Goal: Task Accomplishment & Management: Use online tool/utility

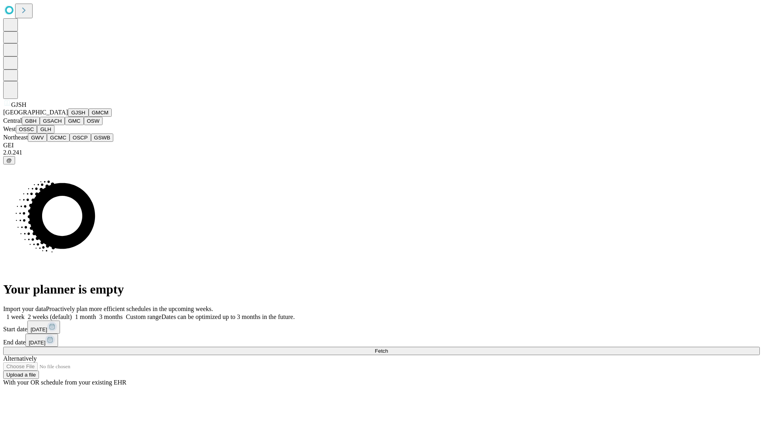
click at [68, 117] on button "GJSH" at bounding box center [78, 113] width 21 height 8
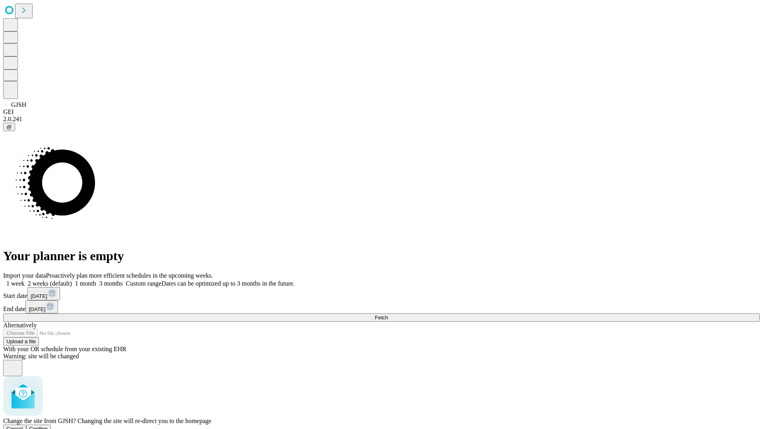
click at [48, 426] on span "Confirm" at bounding box center [38, 429] width 19 height 6
click at [72, 280] on label "2 weeks (default)" at bounding box center [48, 283] width 47 height 7
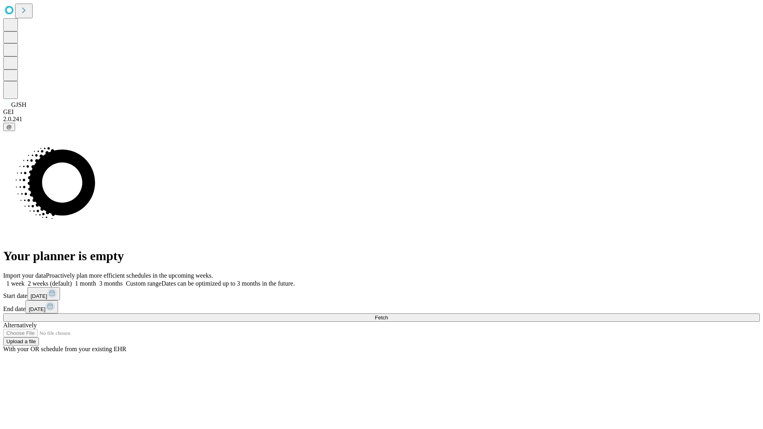
click at [388, 315] on span "Fetch" at bounding box center [381, 318] width 13 height 6
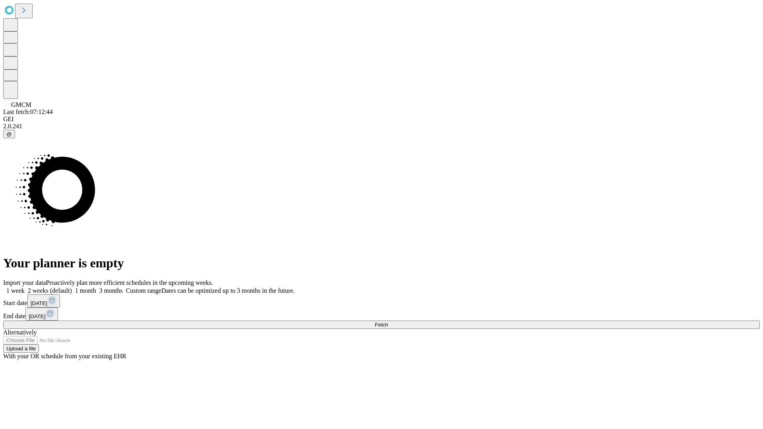
click at [72, 287] on label "2 weeks (default)" at bounding box center [48, 290] width 47 height 7
click at [388, 322] on span "Fetch" at bounding box center [381, 325] width 13 height 6
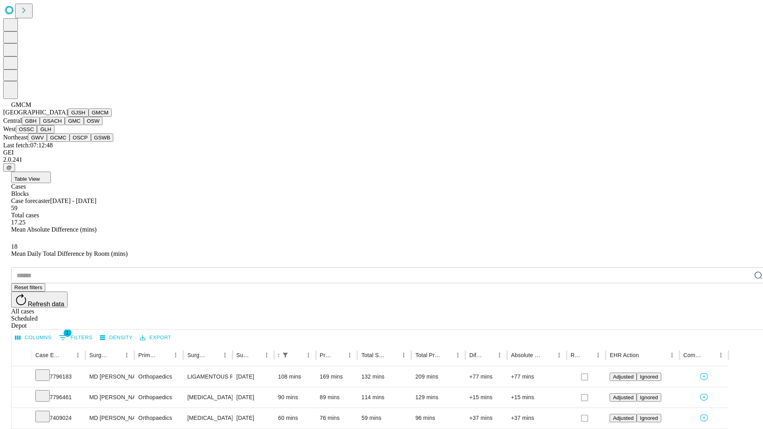
click at [40, 125] on button "GBH" at bounding box center [31, 121] width 18 height 8
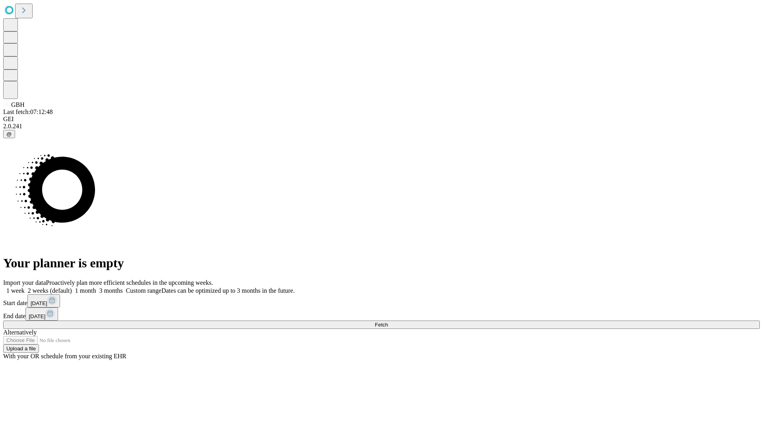
click at [72, 287] on label "2 weeks (default)" at bounding box center [48, 290] width 47 height 7
click at [388, 322] on span "Fetch" at bounding box center [381, 325] width 13 height 6
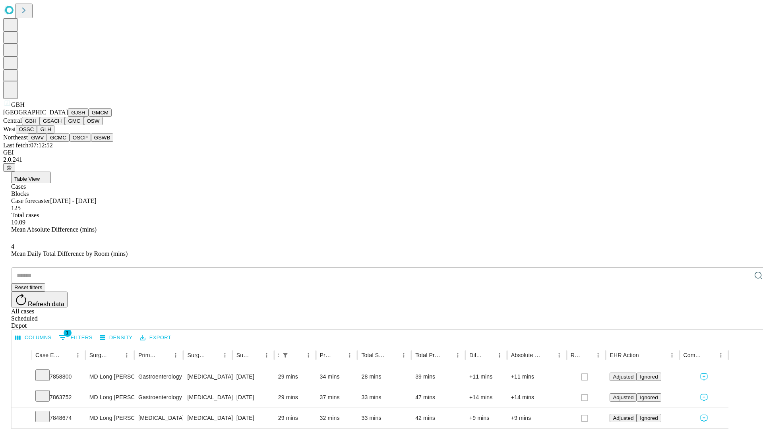
click at [62, 125] on button "GSACH" at bounding box center [52, 121] width 25 height 8
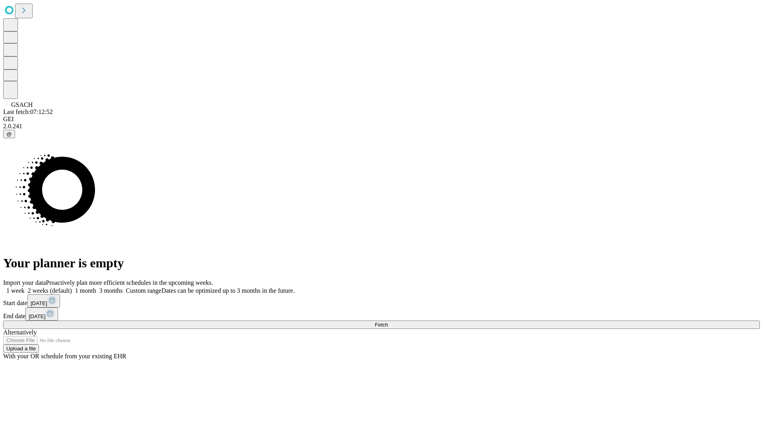
click at [72, 287] on label "2 weeks (default)" at bounding box center [48, 290] width 47 height 7
click at [388, 322] on span "Fetch" at bounding box center [381, 325] width 13 height 6
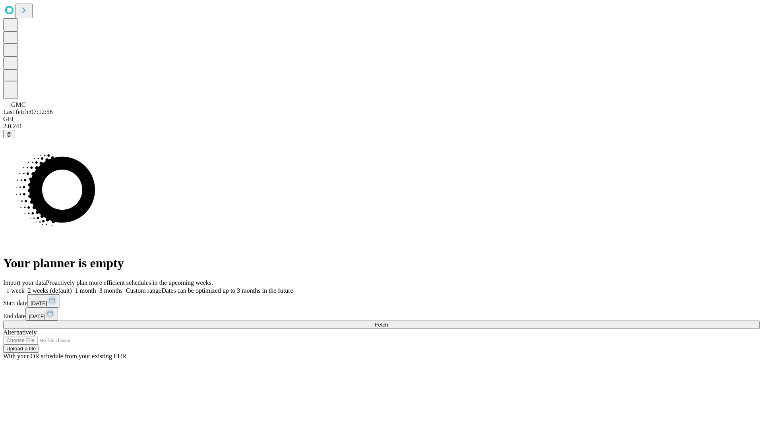
click at [72, 287] on label "2 weeks (default)" at bounding box center [48, 290] width 47 height 7
click at [388, 322] on span "Fetch" at bounding box center [381, 325] width 13 height 6
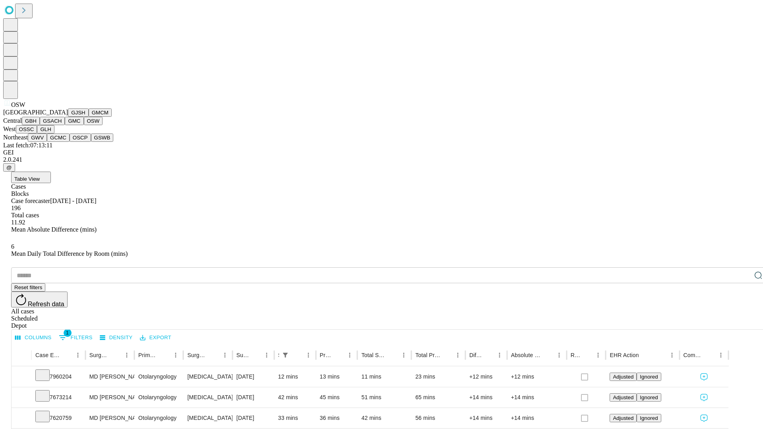
click at [37, 134] on button "OSSC" at bounding box center [26, 129] width 21 height 8
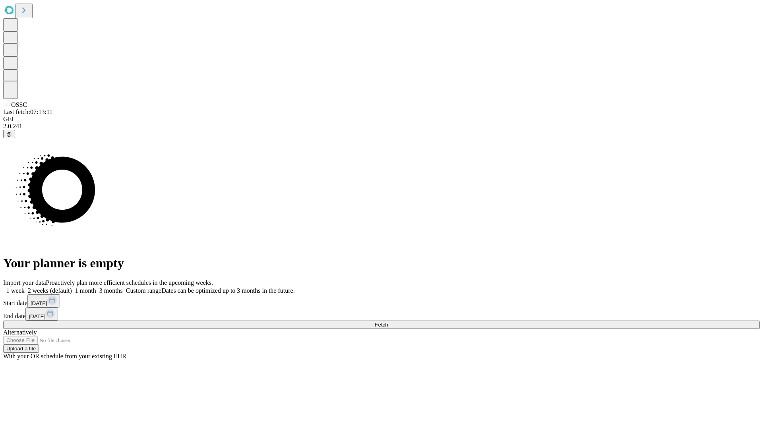
click at [388, 322] on span "Fetch" at bounding box center [381, 325] width 13 height 6
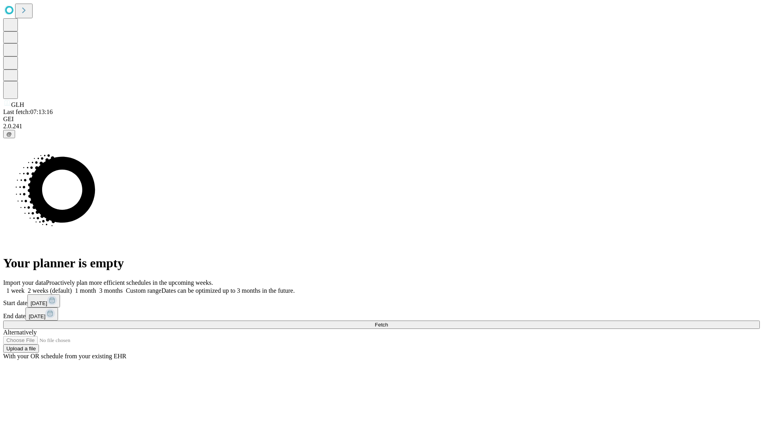
click at [72, 287] on label "2 weeks (default)" at bounding box center [48, 290] width 47 height 7
click at [388, 322] on span "Fetch" at bounding box center [381, 325] width 13 height 6
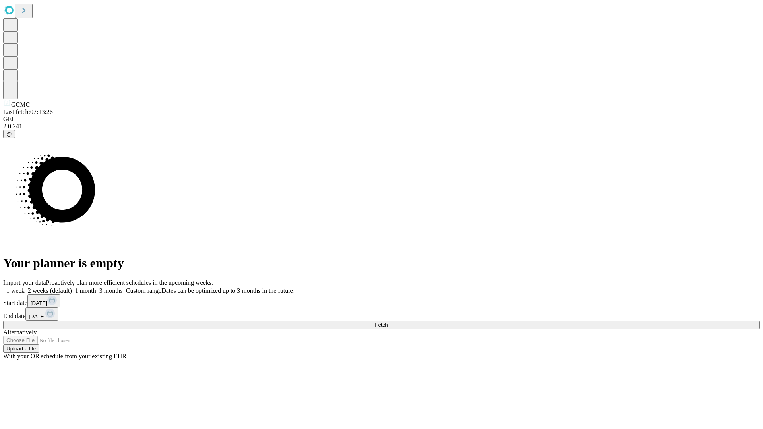
click at [72, 287] on label "2 weeks (default)" at bounding box center [48, 290] width 47 height 7
click at [388, 322] on span "Fetch" at bounding box center [381, 325] width 13 height 6
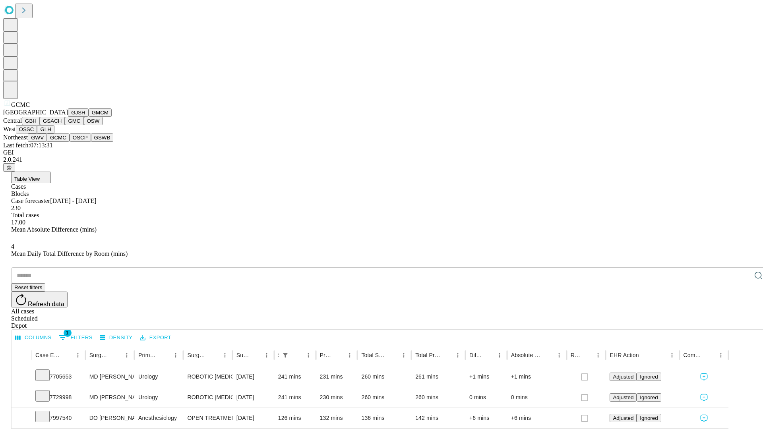
click at [70, 142] on button "OSCP" at bounding box center [80, 138] width 21 height 8
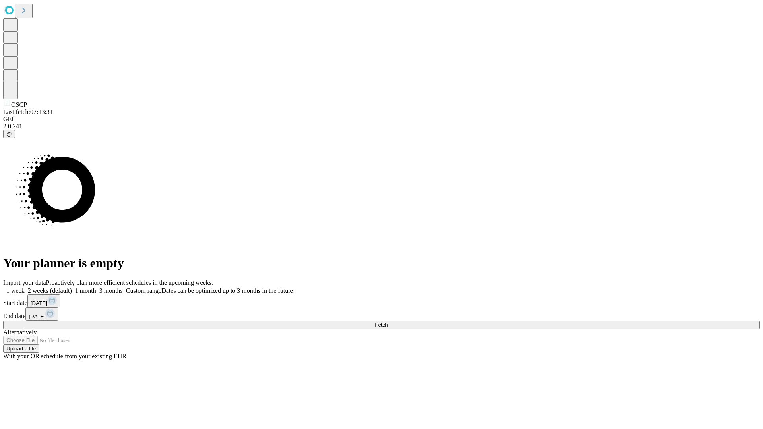
click at [72, 287] on label "2 weeks (default)" at bounding box center [48, 290] width 47 height 7
click at [388, 322] on span "Fetch" at bounding box center [381, 325] width 13 height 6
